Goal: Task Accomplishment & Management: Use online tool/utility

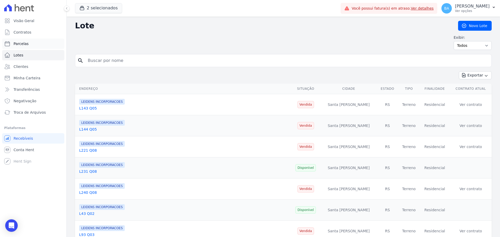
click at [34, 44] on link "Parcelas" at bounding box center [33, 44] width 62 height 10
select select
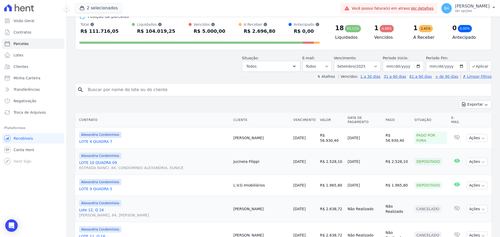
scroll to position [78, 0]
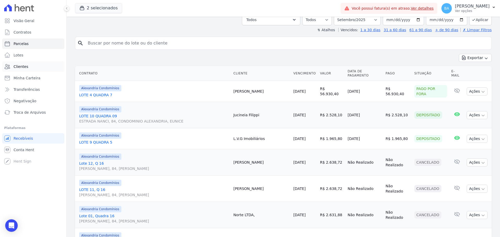
click at [30, 70] on link "Clientes" at bounding box center [33, 66] width 62 height 10
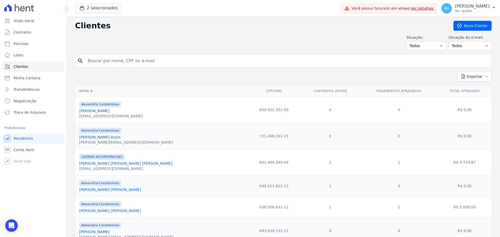
click at [140, 60] on input "search" at bounding box center [287, 61] width 405 height 10
type input "Jucineia"
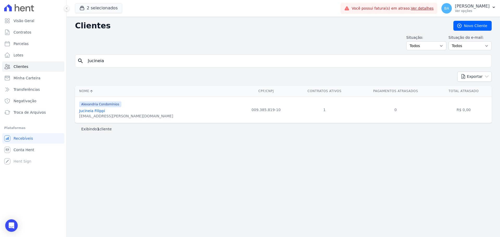
click at [101, 110] on link "Jucineia Filippi" at bounding box center [92, 111] width 26 height 4
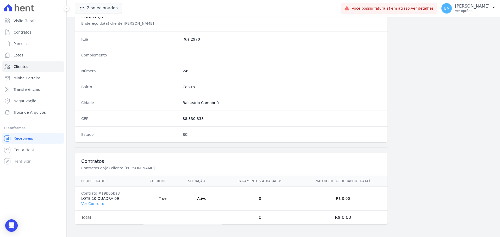
scroll to position [250, 0]
click at [93, 204] on link "Ver Contrato" at bounding box center [92, 204] width 23 height 4
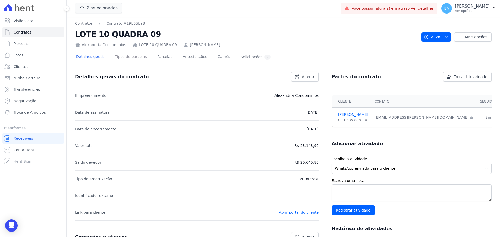
click at [137, 62] on link "Tipos de parcelas" at bounding box center [131, 58] width 34 height 14
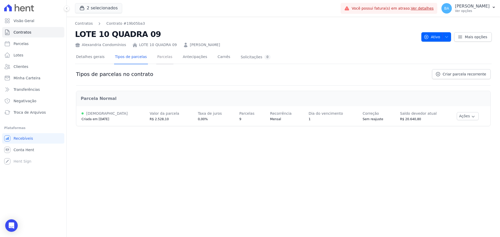
click at [160, 57] on link "Parcelas" at bounding box center [164, 58] width 17 height 14
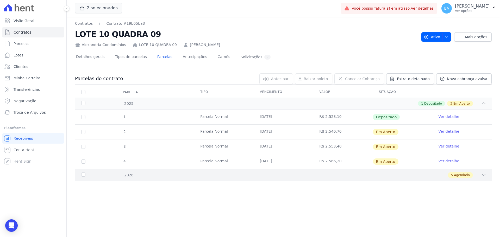
click at [476, 173] on div "5 Agendado" at bounding box center [304, 175] width 366 height 6
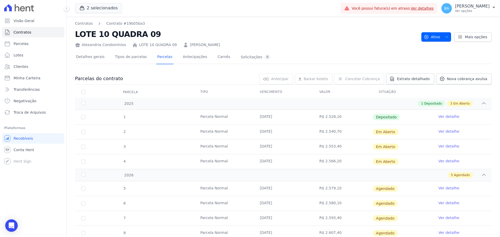
click at [67, 9] on icon at bounding box center [66, 8] width 3 height 3
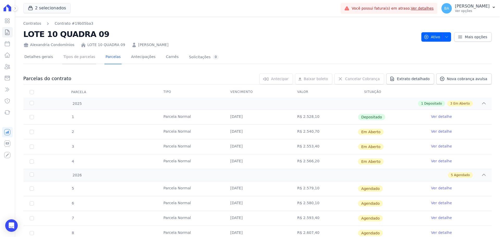
click at [83, 58] on link "Tipos de parcelas" at bounding box center [79, 58] width 34 height 14
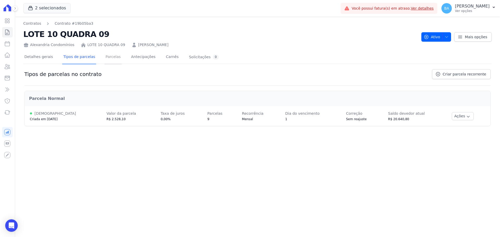
click at [107, 56] on link "Parcelas" at bounding box center [112, 58] width 17 height 14
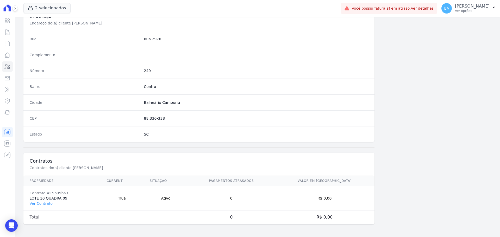
scroll to position [42, 0]
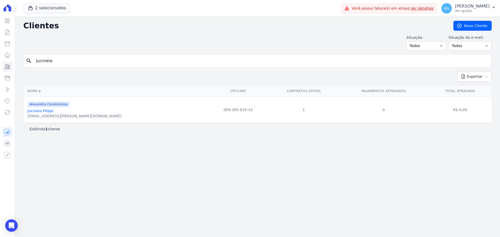
click at [0, 42] on html "Visão Geral Contratos [GEOGRAPHIC_DATA] Lotes Clientes Minha Carteira Transferê…" at bounding box center [250, 118] width 500 height 237
type input "L.V.G"
click at [52, 113] on link "L.V.G Empreendimentos Imobiliários" at bounding box center [61, 111] width 66 height 4
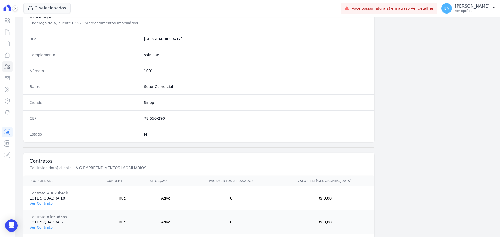
scroll to position [274, 0]
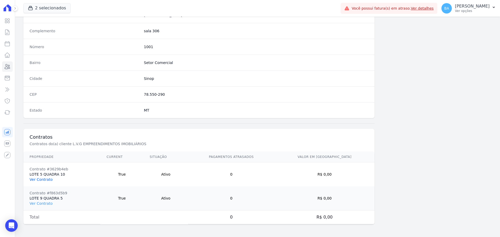
click at [45, 181] on link "Ver Contrato" at bounding box center [41, 180] width 23 height 4
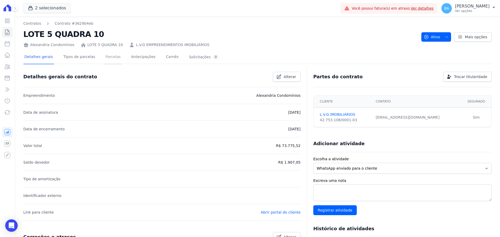
click at [110, 57] on link "Parcelas" at bounding box center [112, 58] width 17 height 14
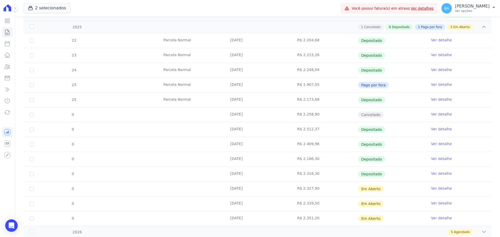
scroll to position [118, 0]
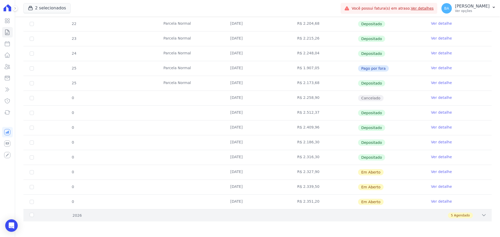
click at [481, 215] on icon at bounding box center [483, 215] width 5 height 5
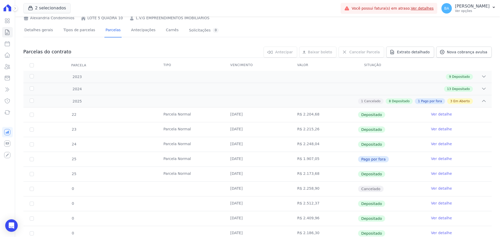
scroll to position [0, 0]
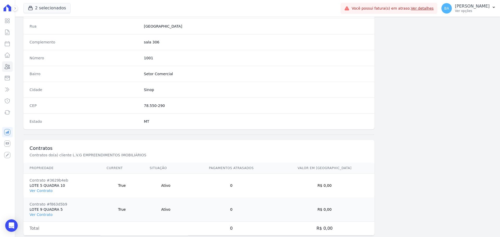
scroll to position [274, 0]
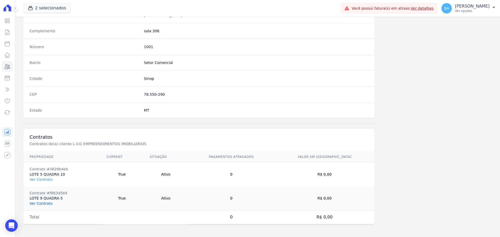
click at [44, 202] on link "Ver Contrato" at bounding box center [41, 204] width 23 height 4
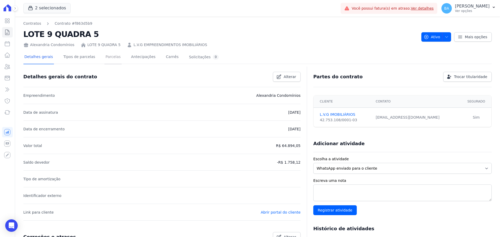
click at [107, 55] on link "Parcelas" at bounding box center [112, 58] width 17 height 14
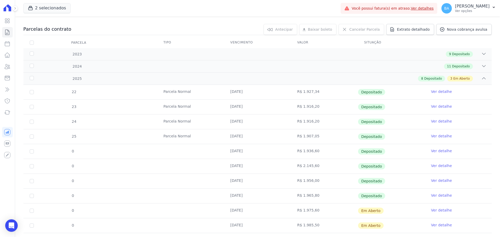
scroll to position [88, 0]
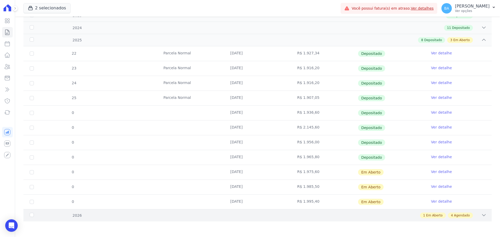
click at [479, 212] on div "2026 1 Em Aberto 4 Agendado" at bounding box center [257, 215] width 468 height 12
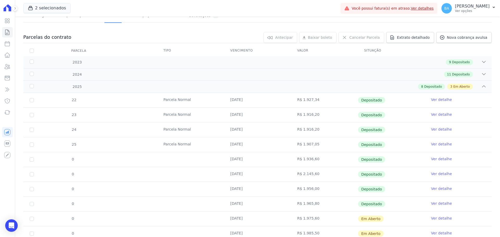
scroll to position [6, 0]
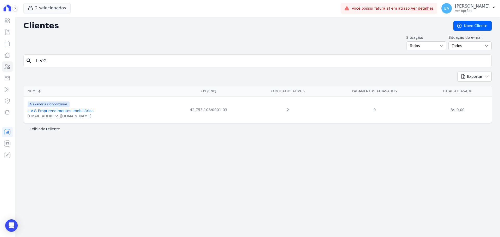
drag, startPoint x: 69, startPoint y: 56, endPoint x: -145, endPoint y: 12, distance: 218.1
click at [0, 12] on html "Visão Geral Contratos [GEOGRAPHIC_DATA] Lotes Clientes Minha Carteira Transferê…" at bounding box center [250, 118] width 500 height 237
type input "m"
type input "Maylon"
click at [170, 61] on input "Maylon" at bounding box center [261, 61] width 456 height 10
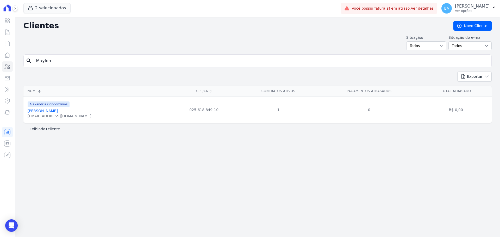
type input "[PERSON_NAME]"
click at [40, 113] on link "[PERSON_NAME]" at bounding box center [43, 111] width 30 height 4
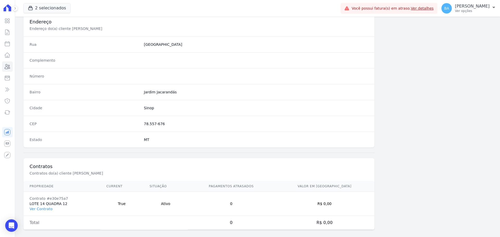
scroll to position [250, 0]
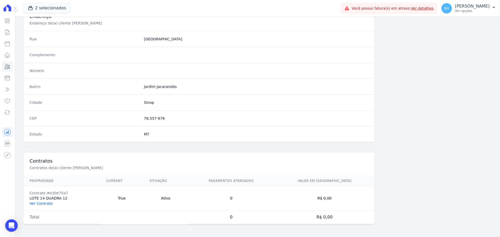
click at [44, 204] on link "Ver Contrato" at bounding box center [41, 204] width 23 height 4
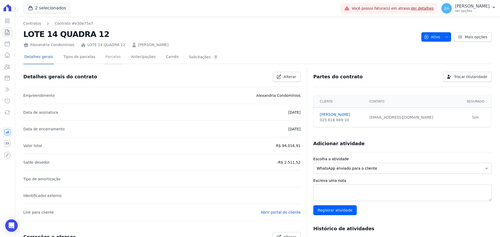
click at [109, 57] on link "Parcelas" at bounding box center [112, 58] width 17 height 14
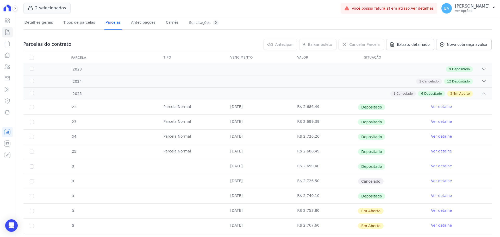
scroll to position [73, 0]
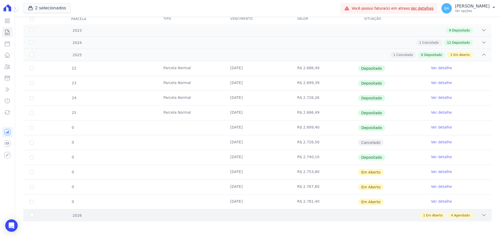
click at [481, 213] on div "2026 1 Em Aberto 4 Agendado" at bounding box center [257, 215] width 468 height 12
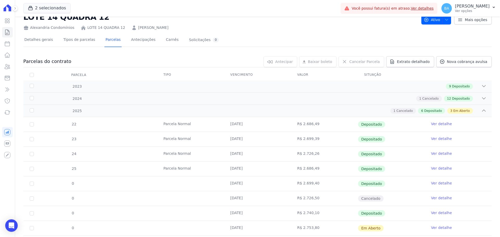
scroll to position [0, 0]
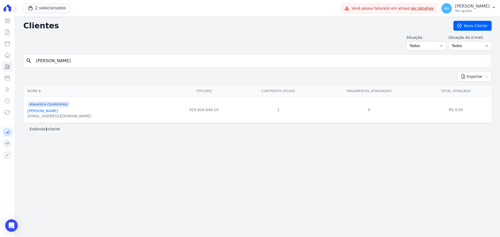
drag, startPoint x: -51, startPoint y: 40, endPoint x: 177, endPoint y: 11, distance: 230.2
click at [0, 30] on html "Visão Geral Contratos [GEOGRAPHIC_DATA] Lotes Clientes Minha Carteira Transferê…" at bounding box center [250, 118] width 500 height 237
type input "[PERSON_NAME]"
click at [55, 111] on link "[PERSON_NAME]" at bounding box center [43, 111] width 30 height 4
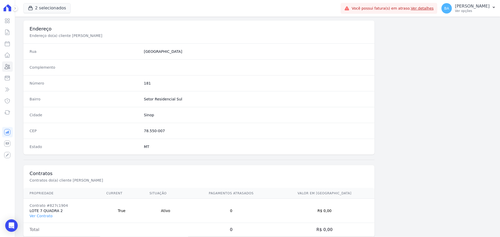
scroll to position [250, 0]
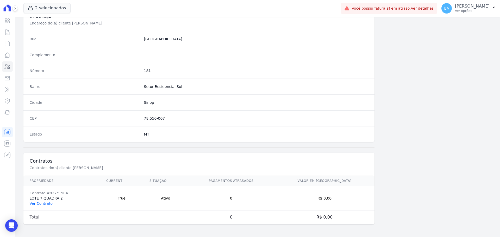
click at [42, 204] on link "Ver Contrato" at bounding box center [41, 204] width 23 height 4
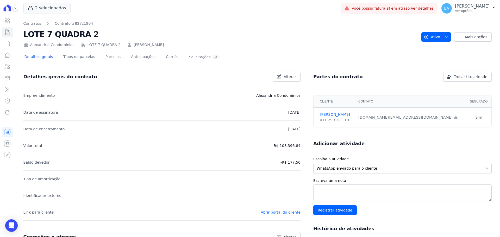
click at [106, 57] on link "Parcelas" at bounding box center [112, 58] width 17 height 14
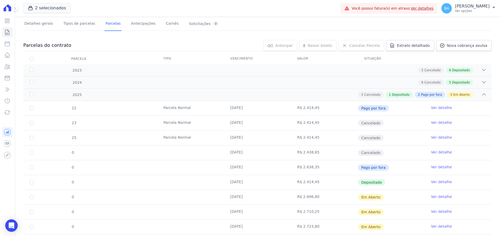
scroll to position [78, 0]
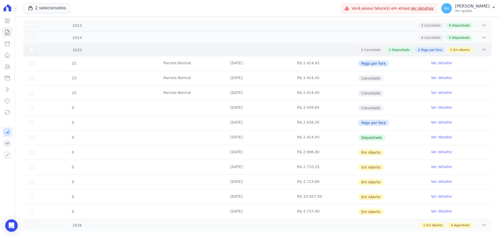
click at [481, 53] on div "2025 3 Cancelado 1 Depositado 2 Pago por fora 5 Em Aberto" at bounding box center [257, 50] width 468 height 12
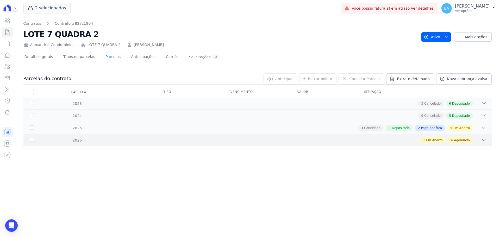
click at [483, 137] on div "2026 1 Em Aberto 4 Agendado" at bounding box center [257, 140] width 468 height 12
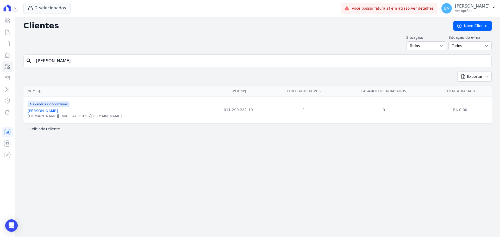
drag, startPoint x: 90, startPoint y: 59, endPoint x: -182, endPoint y: 22, distance: 274.4
click at [0, 22] on html "Visão Geral Contratos [GEOGRAPHIC_DATA] Lotes Clientes Minha Carteira Transferê…" at bounding box center [250, 118] width 500 height 237
type input "Roselin"
click at [47, 110] on link "[PERSON_NAME] [PERSON_NAME]" at bounding box center [59, 111] width 62 height 4
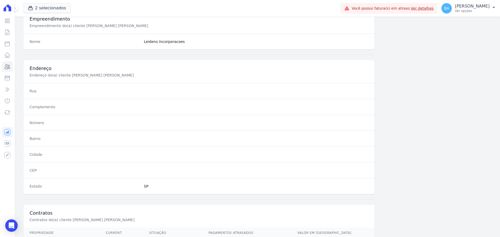
scroll to position [250, 0]
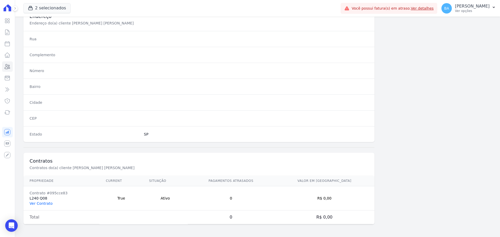
click at [38, 205] on link "Ver Contrato" at bounding box center [41, 204] width 23 height 4
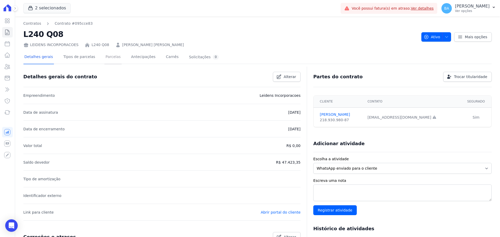
click at [110, 57] on link "Parcelas" at bounding box center [112, 58] width 17 height 14
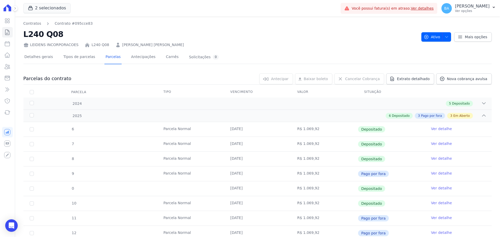
scroll to position [127, 0]
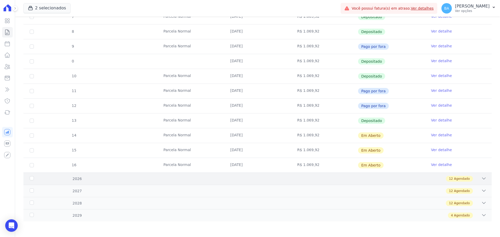
click at [483, 178] on icon at bounding box center [484, 179] width 3 height 2
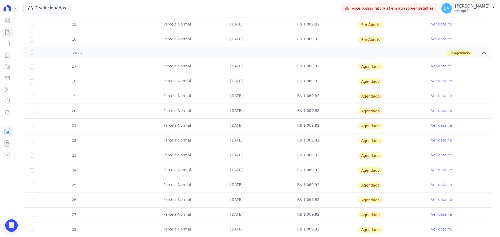
scroll to position [306, 0]
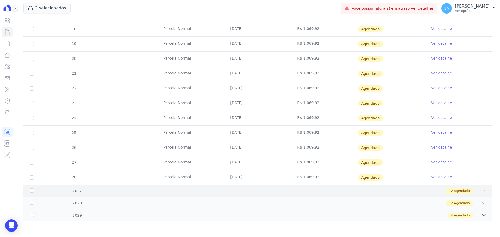
click at [483, 191] on icon at bounding box center [484, 191] width 3 height 2
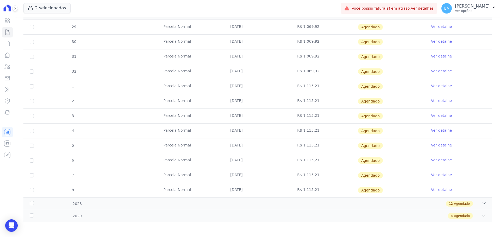
scroll to position [484, 0]
click at [481, 203] on icon at bounding box center [483, 203] width 5 height 5
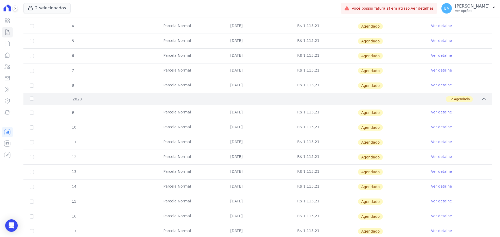
scroll to position [662, 0]
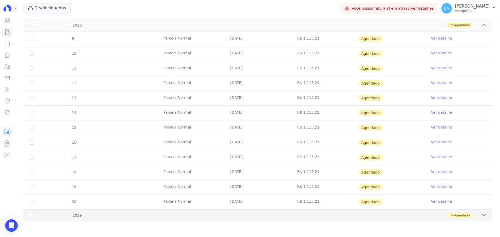
click at [481, 218] on icon at bounding box center [483, 215] width 5 height 5
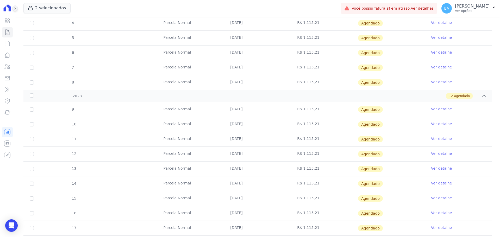
click at [15, 10] on button at bounding box center [15, 8] width 6 height 6
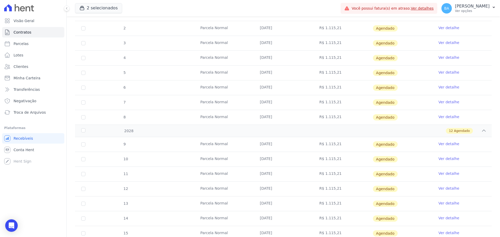
scroll to position [487, 0]
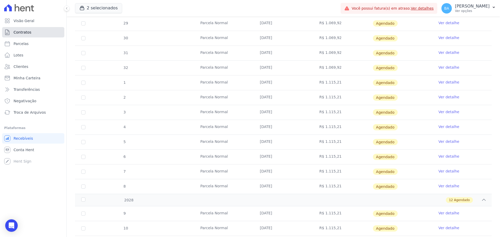
click at [40, 30] on link "Contratos" at bounding box center [33, 32] width 62 height 10
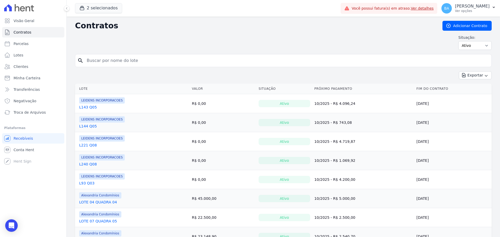
click at [146, 60] on input "search" at bounding box center [287, 60] width 406 height 10
type input "[PERSON_NAME]"
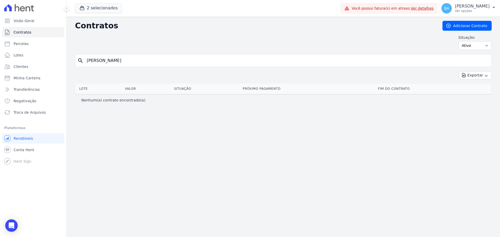
click at [421, 62] on input "[PERSON_NAME]" at bounding box center [287, 60] width 406 height 10
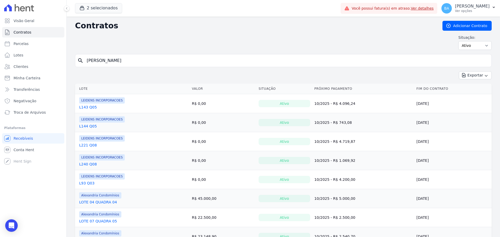
click at [129, 60] on input "[PERSON_NAME]" at bounding box center [287, 60] width 406 height 10
drag, startPoint x: 31, startPoint y: 66, endPoint x: 39, endPoint y: 64, distance: 8.2
click at [31, 66] on link "Clientes" at bounding box center [33, 66] width 62 height 10
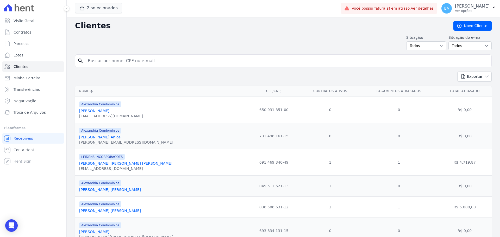
click at [142, 62] on input "search" at bounding box center [287, 61] width 405 height 10
type input "[PERSON_NAME]"
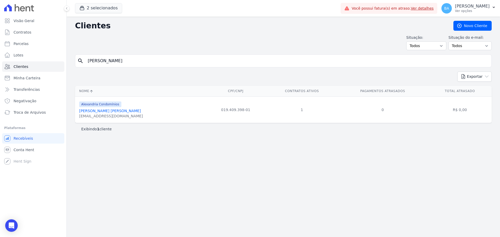
click at [122, 112] on link "[PERSON_NAME] [PERSON_NAME]" at bounding box center [110, 111] width 62 height 4
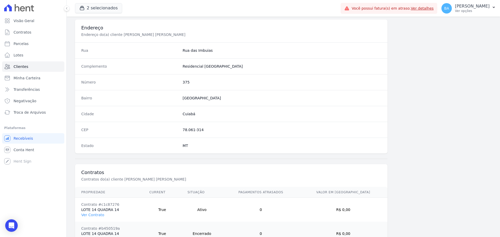
scroll to position [274, 0]
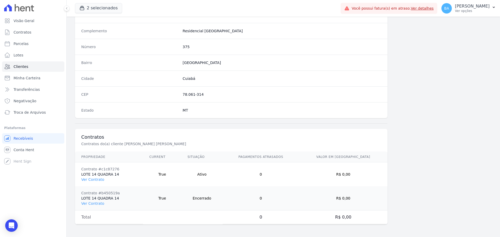
click at [90, 182] on td "Contrato #c1c87276 LOTE 14 QUADRA 14 Ver Contrato" at bounding box center [109, 175] width 68 height 24
click at [91, 181] on link "Ver Contrato" at bounding box center [92, 180] width 23 height 4
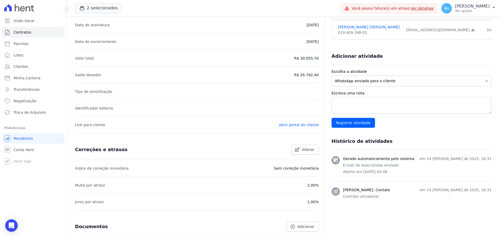
scroll to position [21, 0]
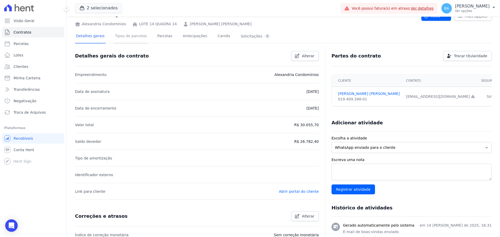
click at [135, 40] on link "Tipos de parcelas" at bounding box center [131, 37] width 34 height 14
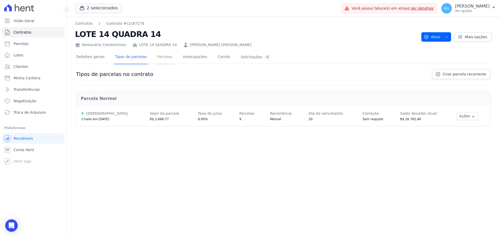
click at [160, 59] on link "Parcelas" at bounding box center [164, 58] width 17 height 14
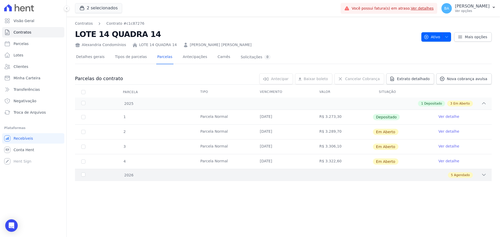
click at [478, 173] on div "5 Agendado" at bounding box center [304, 175] width 366 height 6
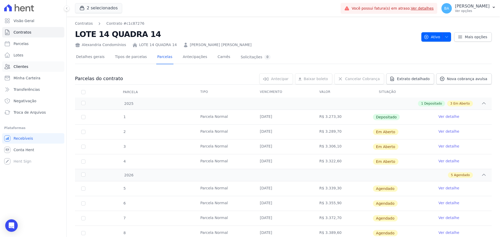
click at [28, 66] on link "Clientes" at bounding box center [33, 66] width 62 height 10
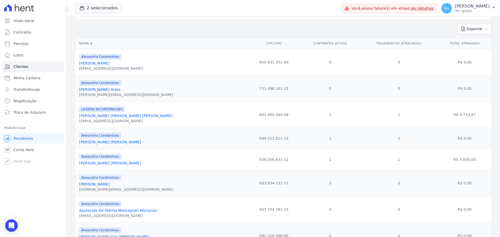
scroll to position [26, 0]
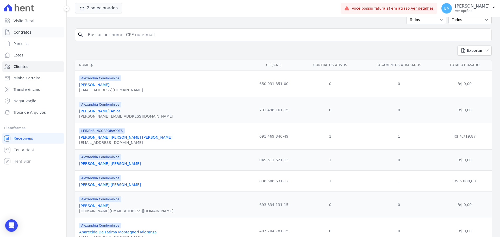
click at [34, 35] on link "Contratos" at bounding box center [33, 32] width 62 height 10
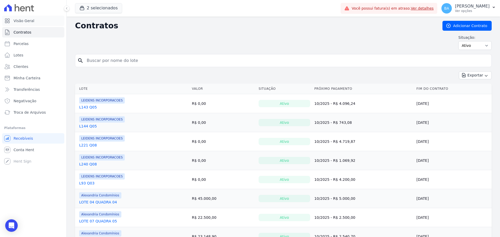
drag, startPoint x: 28, startPoint y: 22, endPoint x: 107, endPoint y: 52, distance: 84.1
click at [29, 22] on span "Visão Geral" at bounding box center [24, 20] width 21 height 5
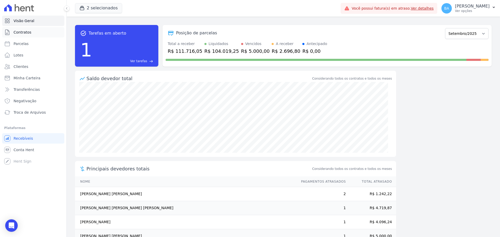
click at [28, 32] on span "Contratos" at bounding box center [23, 32] width 18 height 5
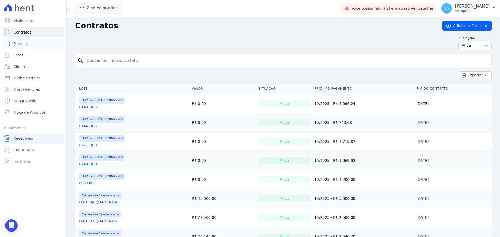
click at [34, 46] on link "Parcelas" at bounding box center [33, 44] width 62 height 10
select select
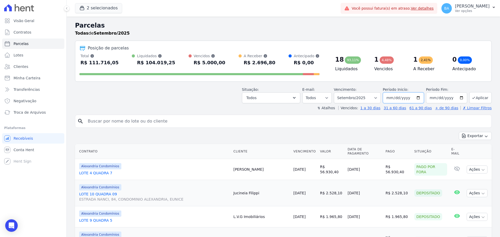
click at [417, 97] on input "[DATE]" at bounding box center [403, 97] width 41 height 11
click at [335, 124] on input "search" at bounding box center [287, 121] width 405 height 10
click at [459, 96] on input "[DATE]" at bounding box center [446, 97] width 41 height 11
click at [371, 97] on select "Filtrar por período ──────── Todos os meses Março/2023 Abril/2023 Maio/2023 Jun…" at bounding box center [357, 97] width 47 height 11
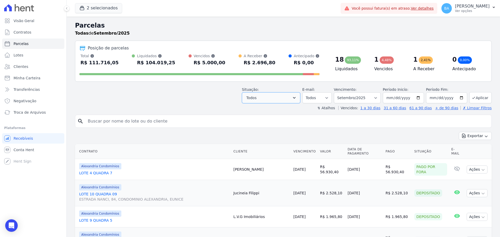
click at [280, 94] on button "Todos" at bounding box center [271, 97] width 58 height 11
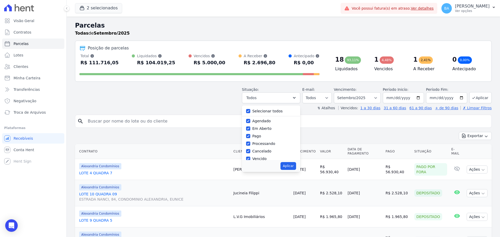
click at [253, 109] on div "Selecionar todos" at bounding box center [271, 112] width 50 height 8
click at [250, 109] on input "Selecionar todos" at bounding box center [248, 111] width 4 height 4
checkbox input "false"
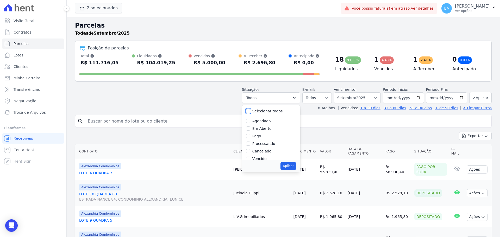
checkbox input "false"
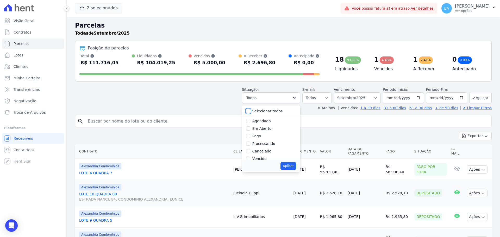
checkbox input "false"
click at [251, 118] on div "Selecionar todos [GEOGRAPHIC_DATA] Em [GEOGRAPHIC_DATA] Pago Processando Cancel…" at bounding box center [271, 133] width 58 height 55
click at [250, 121] on input "Agendado" at bounding box center [248, 121] width 4 height 4
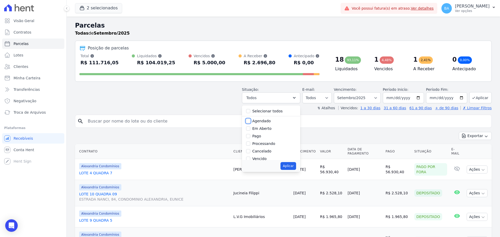
checkbox input "true"
click at [458, 99] on input "[DATE]" at bounding box center [446, 97] width 41 height 11
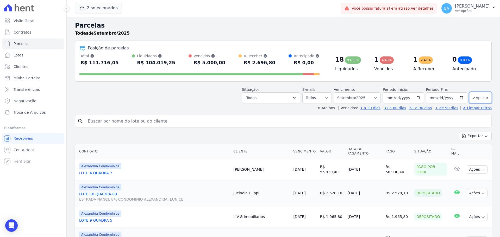
type input "[DATE]"
click at [459, 99] on input "[DATE]" at bounding box center [446, 97] width 41 height 11
click at [480, 93] on button "Aplicar" at bounding box center [481, 97] width 22 height 11
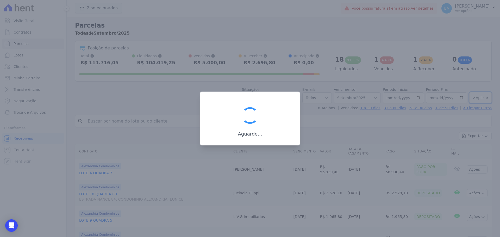
click at [480, 95] on div at bounding box center [250, 118] width 500 height 237
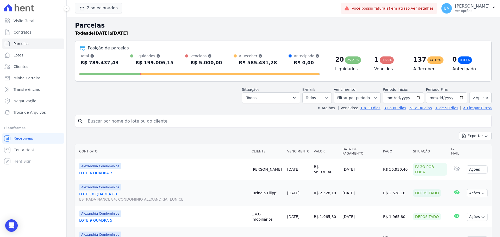
select select
click at [277, 95] on button "Todos" at bounding box center [271, 97] width 58 height 11
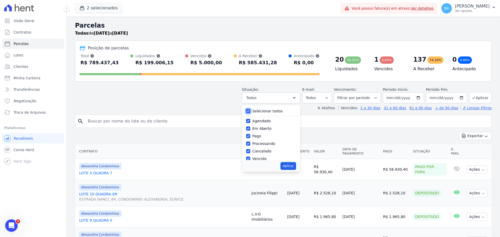
click at [250, 111] on input "Selecionar todos" at bounding box center [248, 111] width 4 height 4
checkbox input "false"
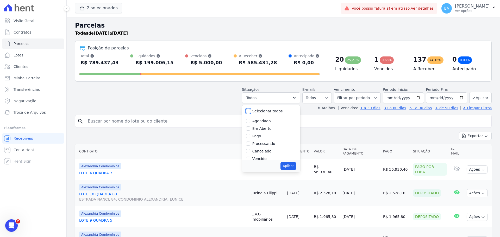
checkbox input "false"
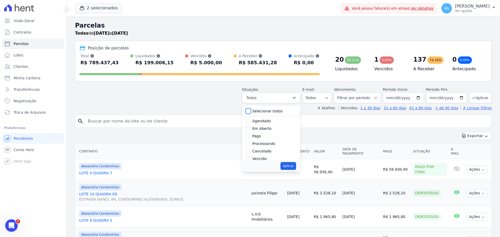
checkbox input "false"
click at [250, 122] on input "Agendado" at bounding box center [248, 121] width 4 height 4
checkbox input "true"
click at [295, 165] on button "Aplicar" at bounding box center [288, 166] width 15 height 8
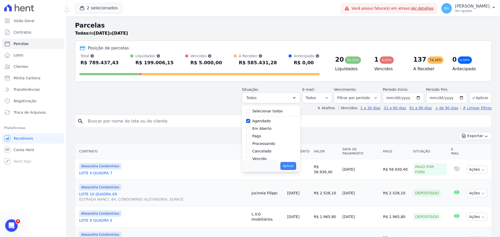
select select "scheduled"
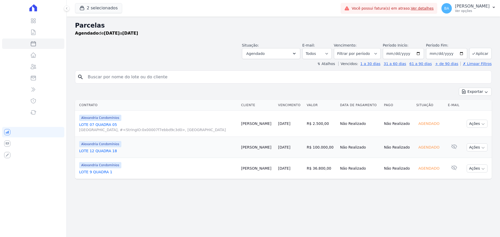
select select
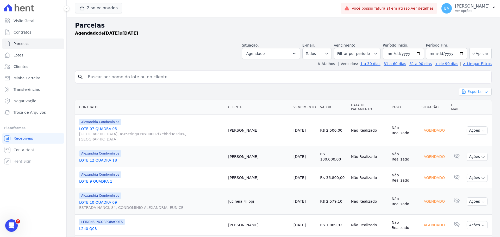
click at [473, 93] on button "Exportar" at bounding box center [475, 92] width 33 height 8
click at [473, 114] on span "Exportar CSV" at bounding box center [475, 112] width 28 height 5
